Goal: Information Seeking & Learning: Learn about a topic

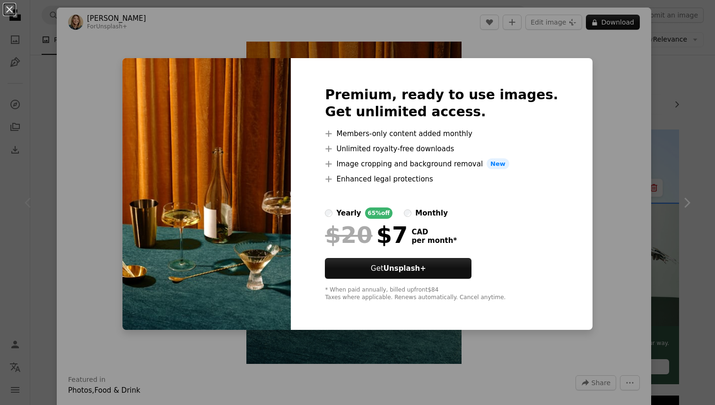
scroll to position [1378, 0]
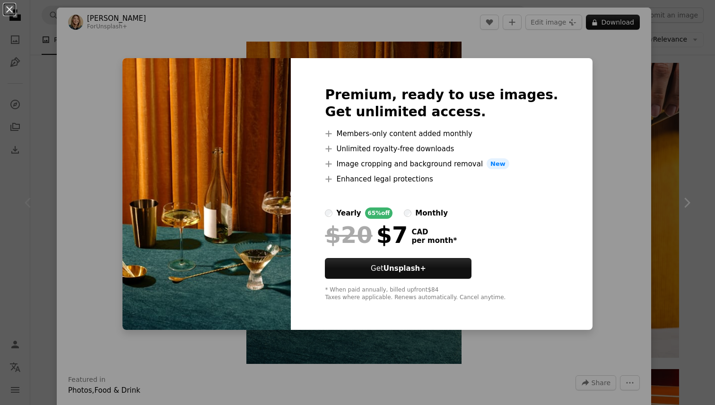
click at [588, 120] on div "An X shape Premium, ready to use images. Get unlimited access. A plus sign Memb…" at bounding box center [357, 202] width 715 height 405
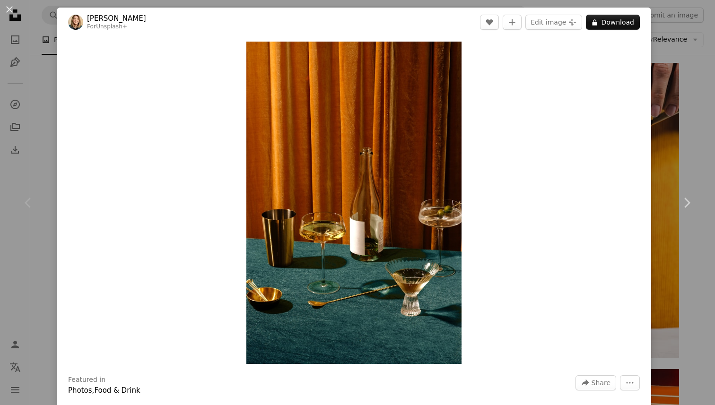
click at [8, 13] on button "An X shape" at bounding box center [9, 9] width 11 height 11
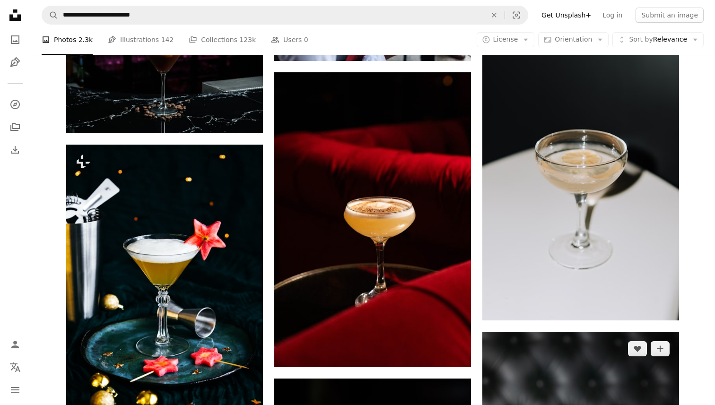
scroll to position [2828, 0]
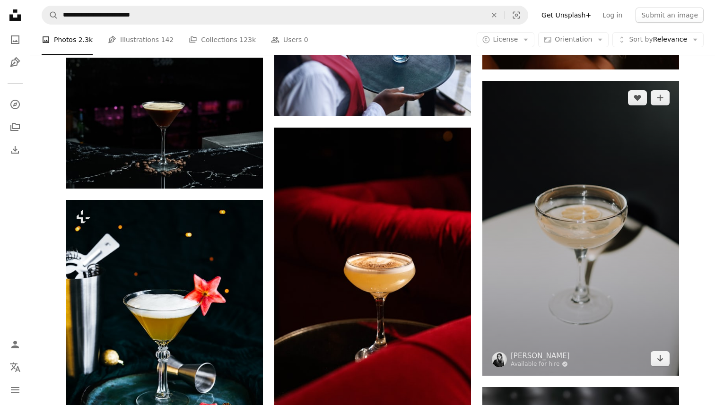
click at [603, 313] on img at bounding box center [580, 228] width 197 height 295
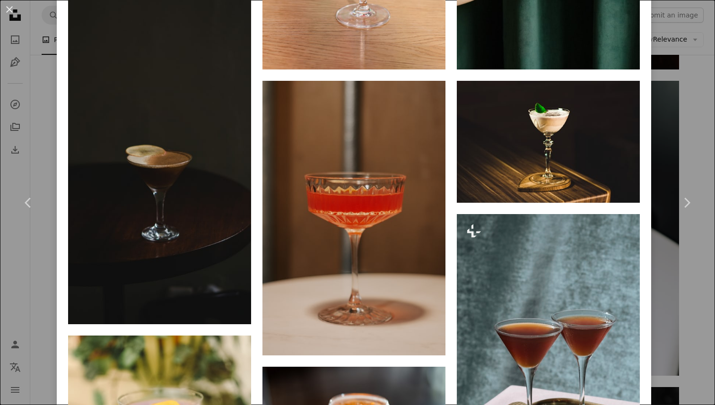
scroll to position [1419, 0]
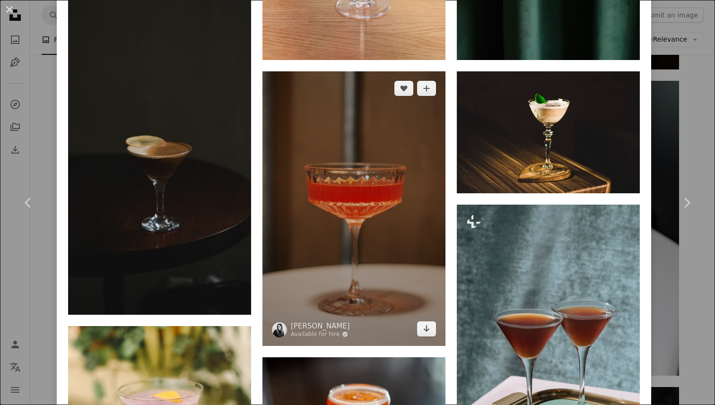
click at [391, 285] on img at bounding box center [353, 208] width 183 height 275
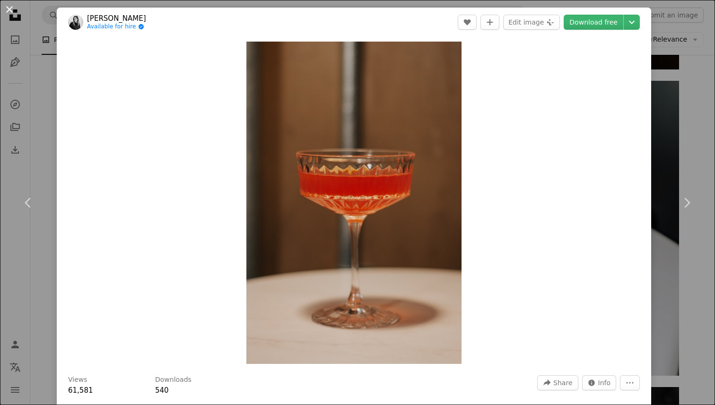
click at [7, 9] on button "An X shape" at bounding box center [9, 9] width 11 height 11
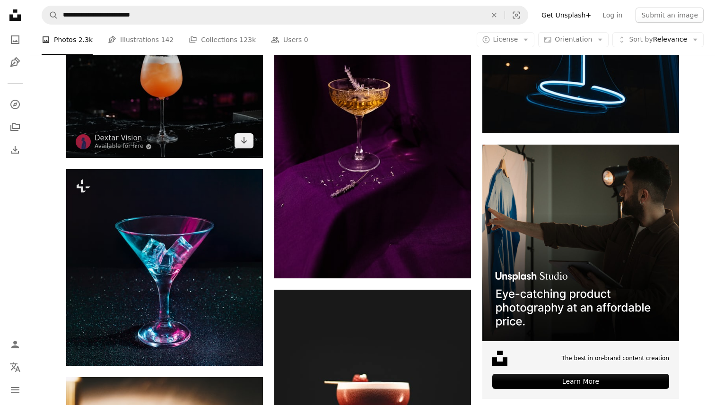
scroll to position [3496, 0]
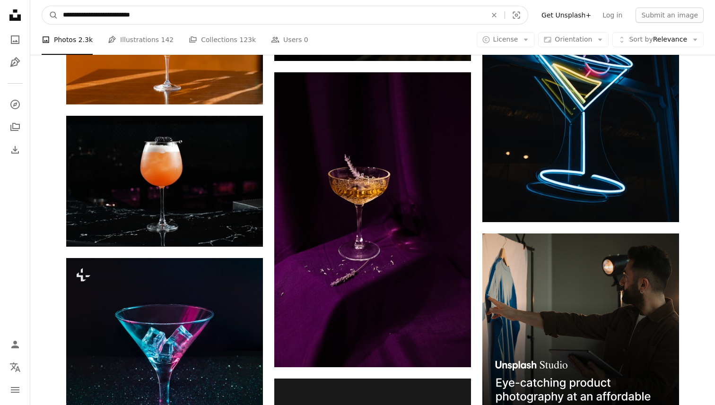
click at [177, 19] on input "**********" at bounding box center [271, 15] width 426 height 18
drag, startPoint x: 142, startPoint y: 15, endPoint x: 96, endPoint y: 14, distance: 45.9
click at [105, 14] on input "**********" at bounding box center [271, 15] width 426 height 18
type input "*"
type input "**********"
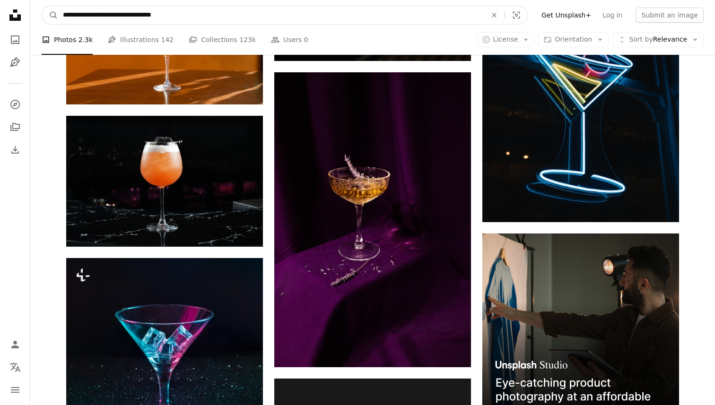
click button "A magnifying glass" at bounding box center [50, 15] width 16 height 18
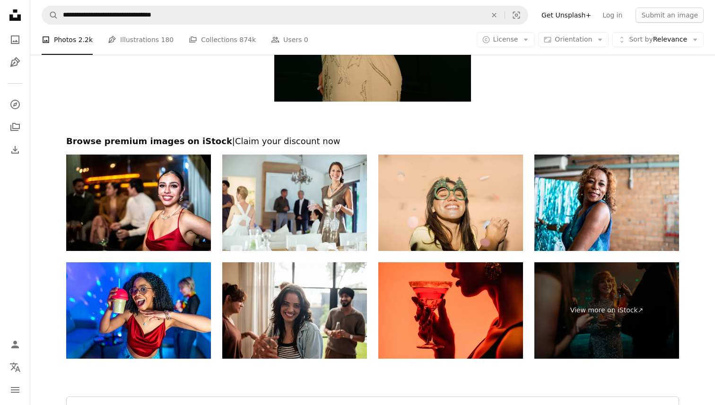
scroll to position [2146, 0]
